Goal: Task Accomplishment & Management: Complete application form

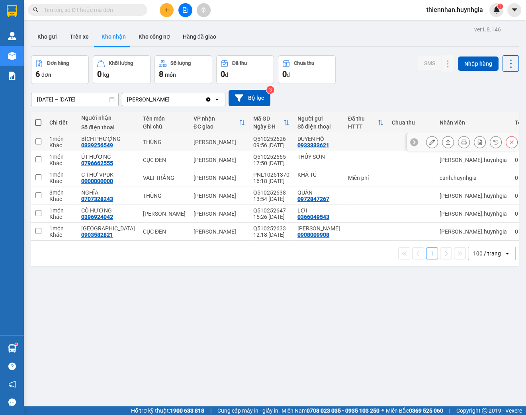
click at [429, 143] on icon at bounding box center [432, 142] width 6 height 6
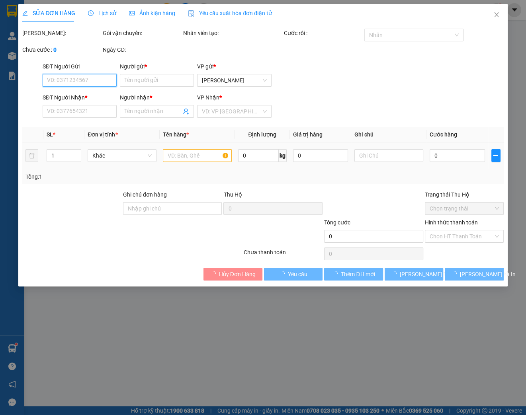
type input "0933333621"
type input "DUYÊN HỒ"
type input "0339256549"
type input "BÍCH PHƯỢNG"
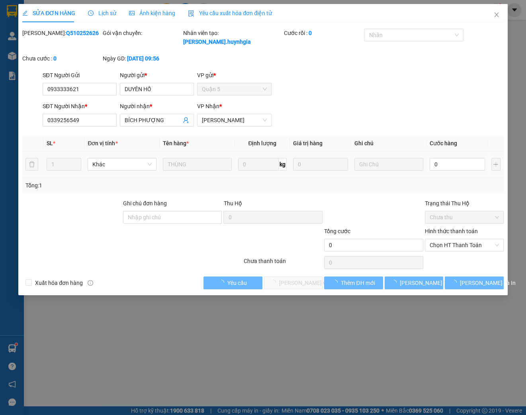
click at [443, 156] on div "0" at bounding box center [457, 164] width 55 height 16
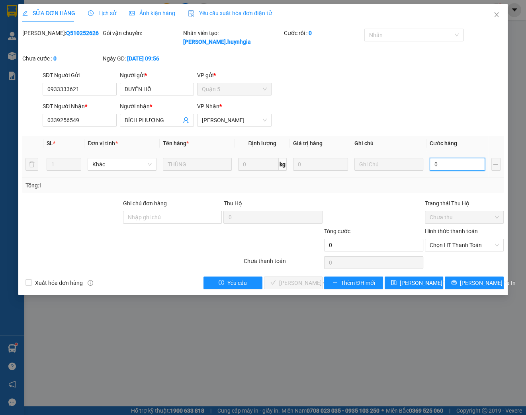
click at [445, 162] on input "0" at bounding box center [457, 164] width 55 height 13
type input "5"
type input "50"
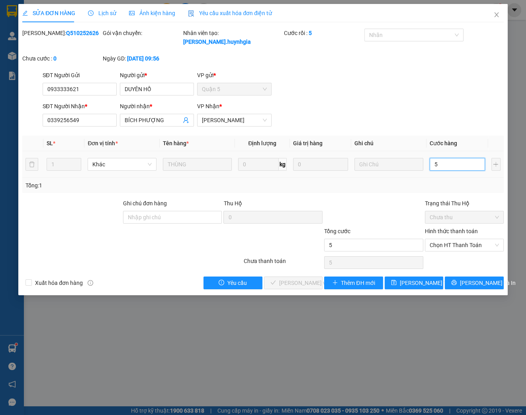
type input "50"
type input "500"
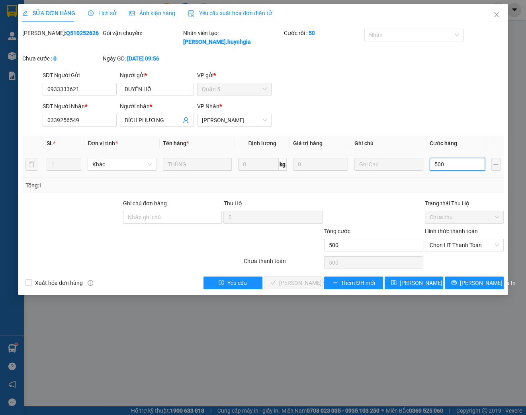
type input "5.000"
type input "50.000"
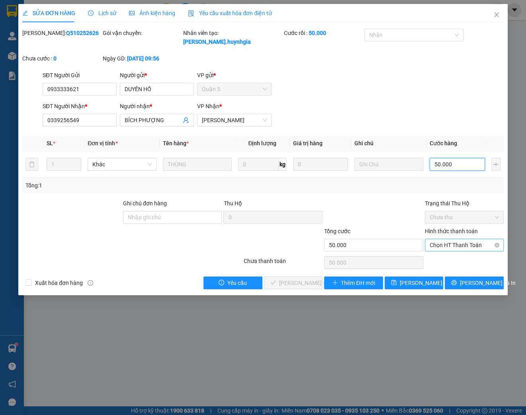
click at [460, 244] on span "Chọn HT Thanh Toán" at bounding box center [464, 245] width 69 height 12
type input "50.000"
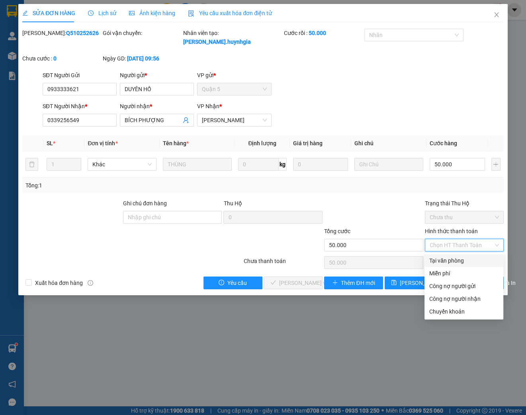
click at [455, 262] on div "Tại văn phòng" at bounding box center [463, 260] width 69 height 9
type input "0"
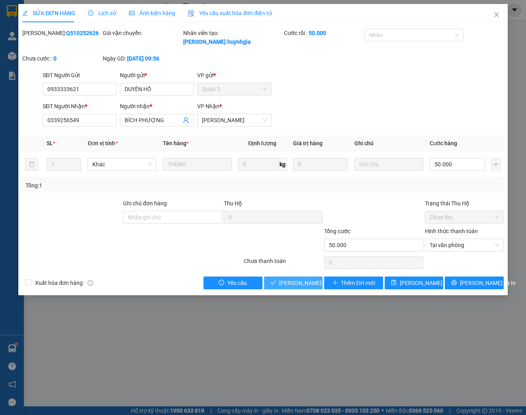
click at [293, 284] on span "[PERSON_NAME] và Giao hàng" at bounding box center [317, 283] width 76 height 9
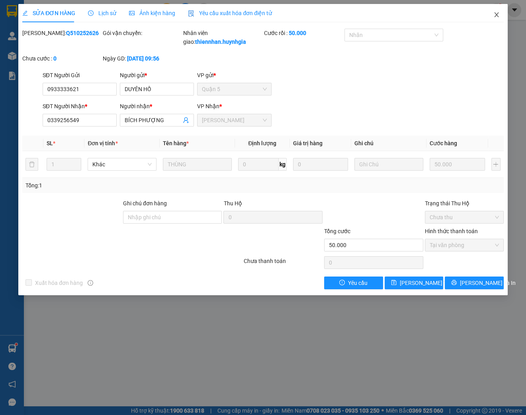
click at [493, 15] on icon "close" at bounding box center [496, 15] width 6 height 6
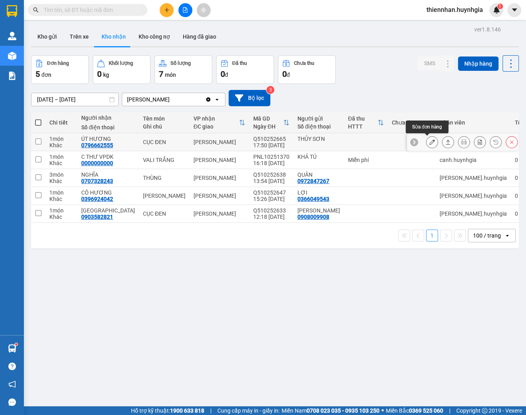
click at [429, 144] on icon at bounding box center [432, 142] width 6 height 6
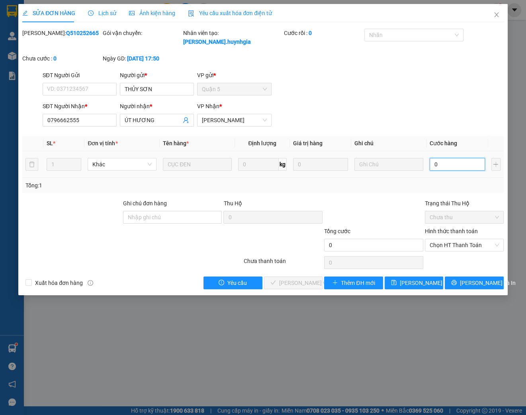
drag, startPoint x: 459, startPoint y: 166, endPoint x: 456, endPoint y: 161, distance: 5.3
click at [459, 166] on input "0" at bounding box center [457, 164] width 55 height 13
type input "3"
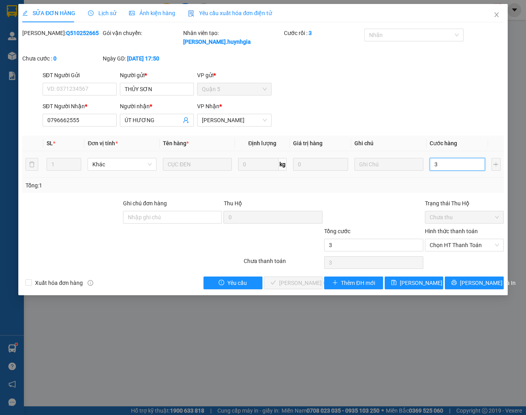
type input "30"
type input "300"
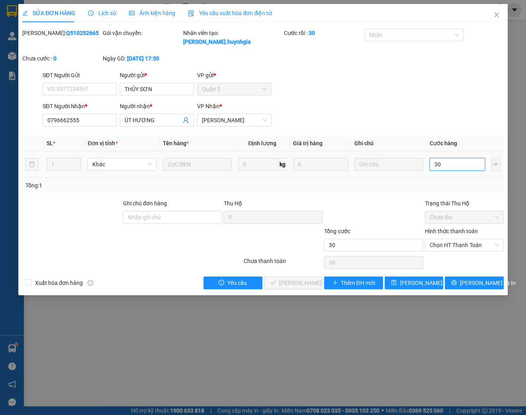
type input "300"
type input "3.000"
type input "30.000"
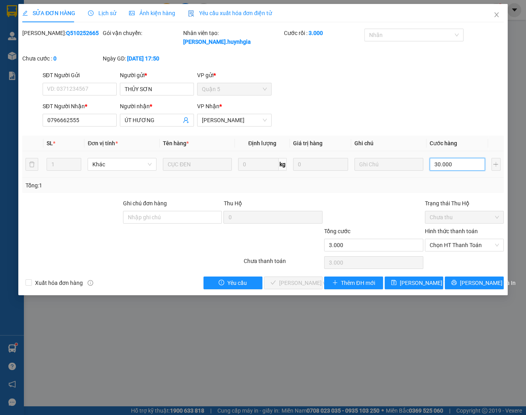
type input "30.000"
click at [463, 247] on span "Chọn HT Thanh Toán" at bounding box center [464, 245] width 69 height 12
type input "30.000"
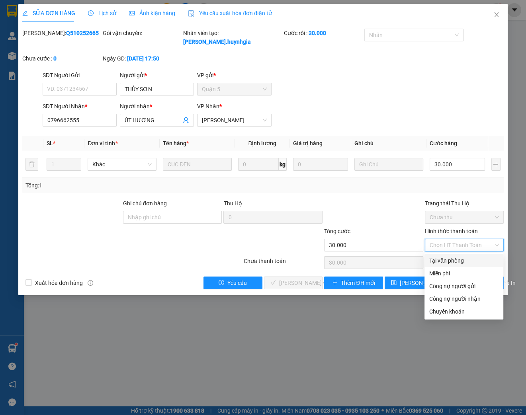
click at [451, 264] on div "Tại văn phòng" at bounding box center [463, 260] width 69 height 9
type input "0"
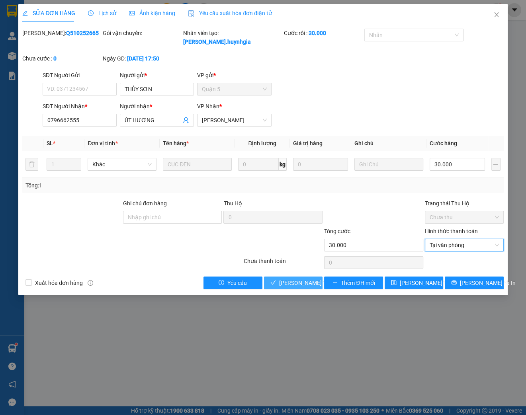
click at [291, 283] on span "[PERSON_NAME] và Giao hàng" at bounding box center [317, 283] width 76 height 9
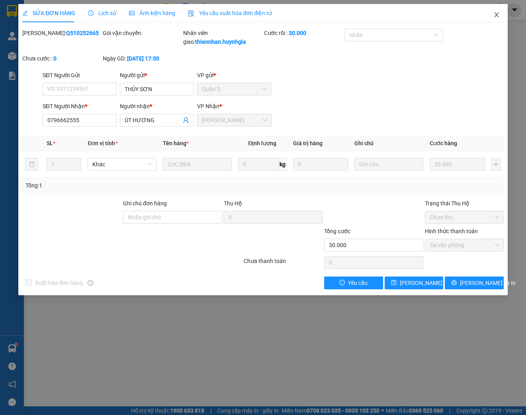
click at [495, 14] on icon "close" at bounding box center [496, 15] width 6 height 6
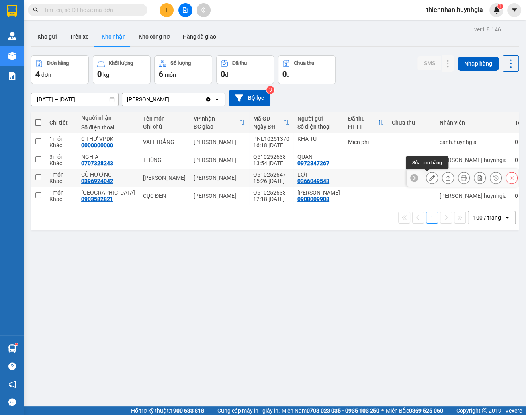
click at [426, 181] on button at bounding box center [431, 178] width 11 height 14
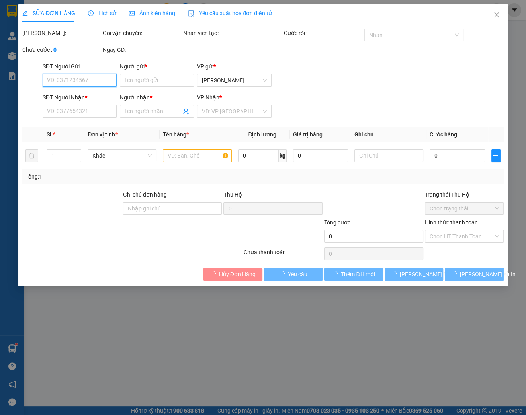
type input "0366049543"
type input "LỢI"
type input "0396924042"
type input "CÔ HƯƠNG"
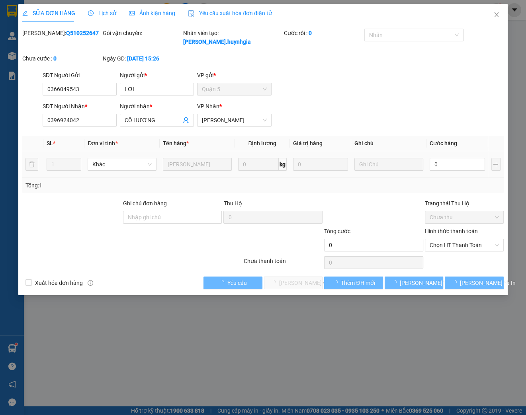
click at [445, 156] on td "0" at bounding box center [457, 164] width 62 height 27
click at [447, 165] on input "0" at bounding box center [457, 164] width 55 height 13
type input "7"
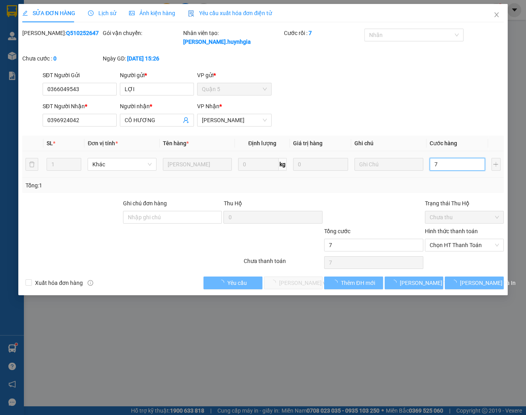
type input "70"
type input "700"
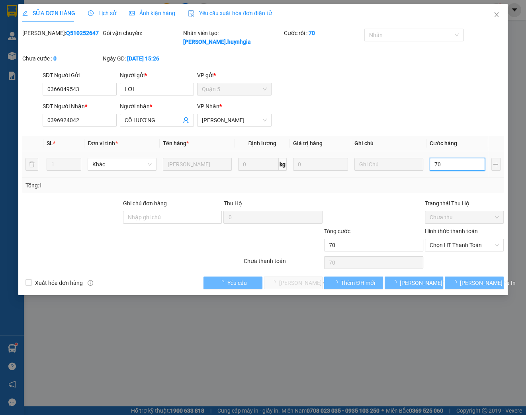
type input "700"
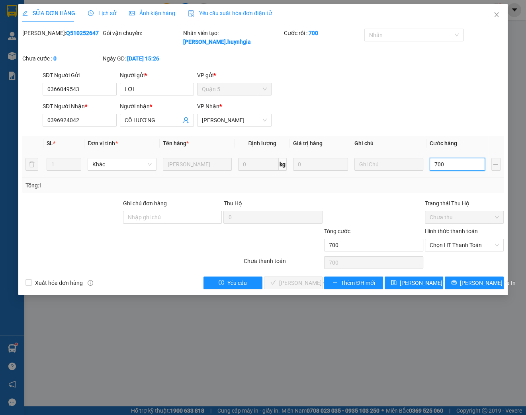
type input "7.000"
type input "70.000"
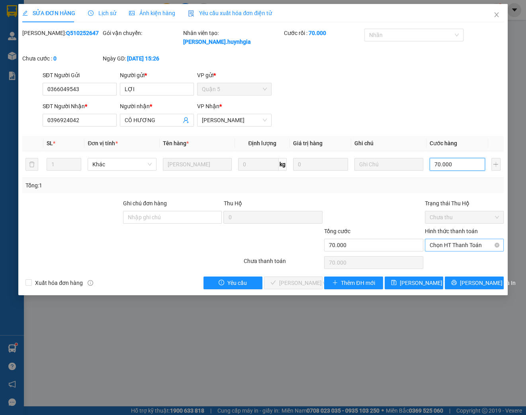
click at [462, 245] on span "Chọn HT Thanh Toán" at bounding box center [464, 245] width 69 height 12
type input "70.000"
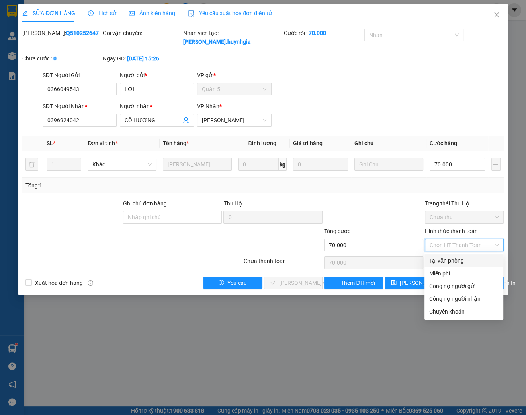
click at [452, 262] on div "Tại văn phòng" at bounding box center [463, 260] width 69 height 9
type input "0"
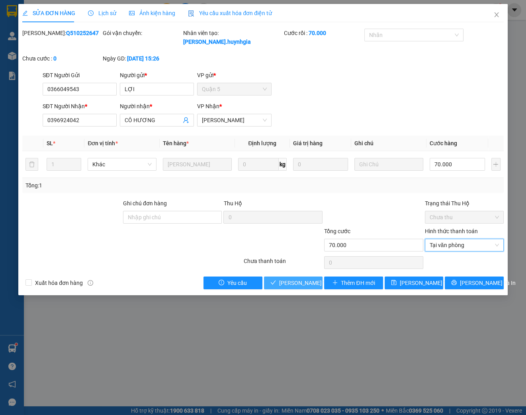
click at [305, 285] on span "[PERSON_NAME] và Giao hàng" at bounding box center [317, 283] width 76 height 9
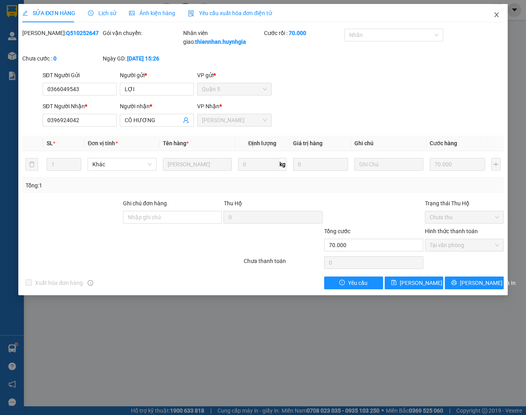
click at [496, 16] on icon "close" at bounding box center [496, 14] width 4 height 5
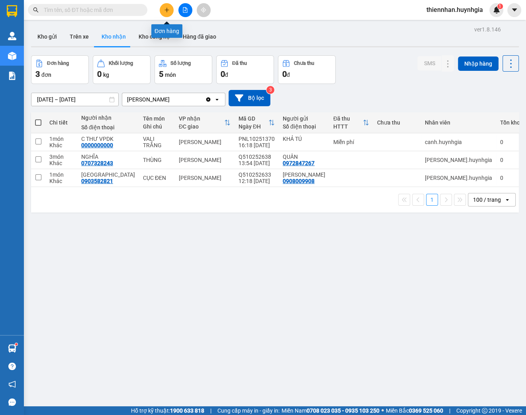
click at [169, 11] on icon "plus" at bounding box center [167, 10] width 6 height 6
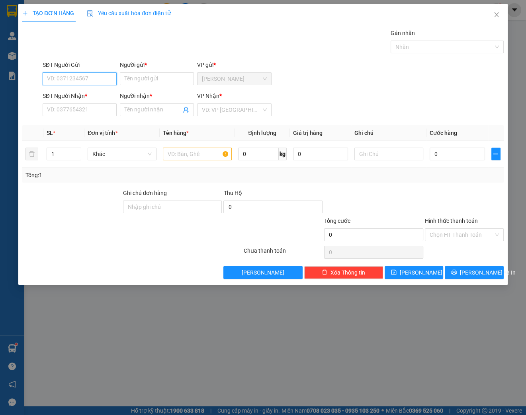
click at [75, 79] on input "SĐT Người Gửi" at bounding box center [80, 78] width 74 height 13
type input "0944786867"
click at [80, 97] on div "0944786867 - [PERSON_NAME]" at bounding box center [86, 94] width 78 height 9
type input "HOÀNG"
type input "0984198127"
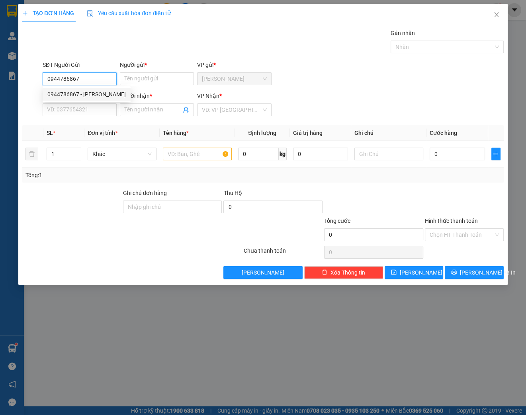
type input "PHONG TÂM"
type input "0944786867"
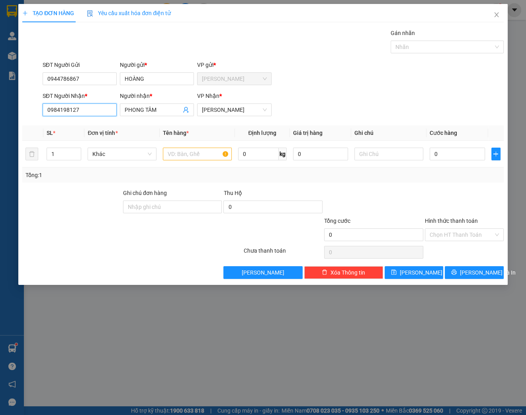
click at [87, 110] on input "0984198127" at bounding box center [80, 110] width 74 height 13
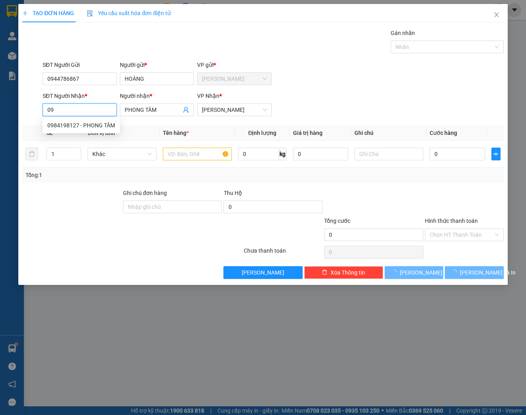
type input "0"
type input "0903164096"
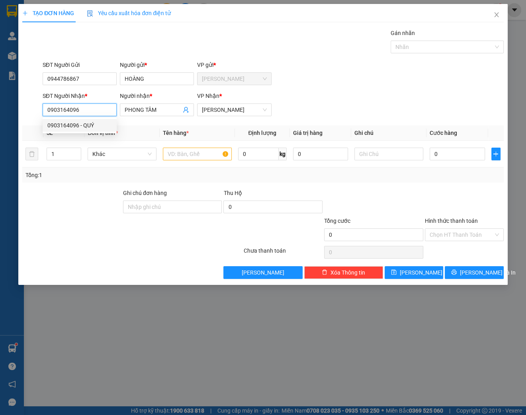
click at [92, 128] on div "0903164096 - QUÝ" at bounding box center [79, 125] width 64 height 9
type input "QUÝ"
type input "0903164096"
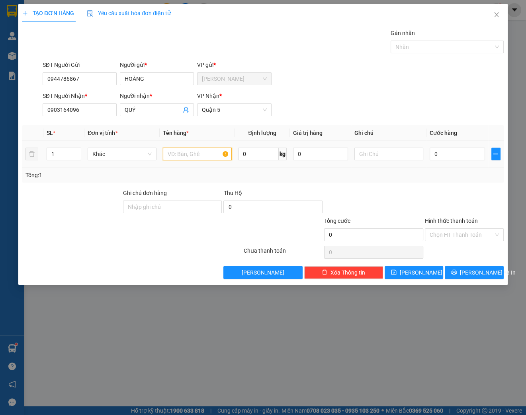
click at [190, 156] on input "text" at bounding box center [197, 154] width 69 height 13
click at [189, 156] on input "text" at bounding box center [197, 154] width 69 height 13
type input "THÙNG"
click at [484, 275] on span "[PERSON_NAME] và In" at bounding box center [488, 272] width 56 height 9
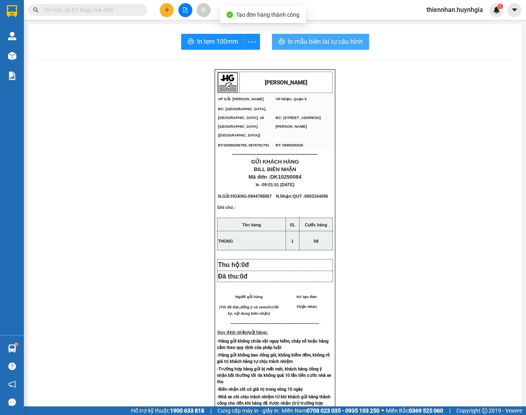
click at [327, 41] on span "In mẫu biên lai tự cấu hình" at bounding box center [325, 42] width 75 height 10
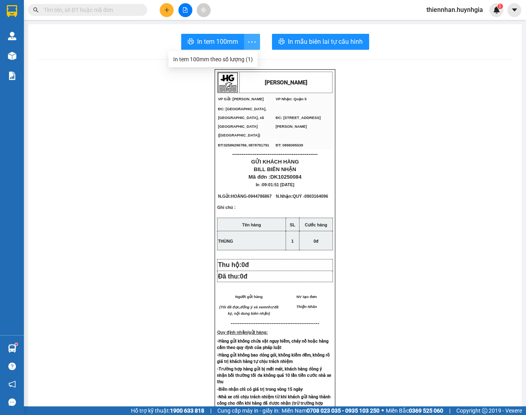
click at [247, 42] on icon "more" at bounding box center [252, 42] width 10 height 10
click at [243, 57] on div "In tem 100mm theo số lượng (1)" at bounding box center [213, 59] width 80 height 9
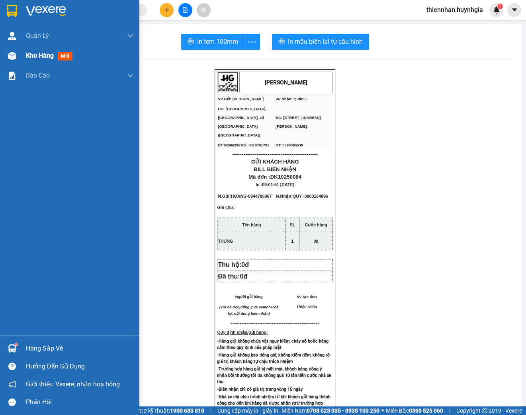
click at [36, 61] on div "Kho hàng mới" at bounding box center [79, 56] width 107 height 20
